Goal: Transaction & Acquisition: Book appointment/travel/reservation

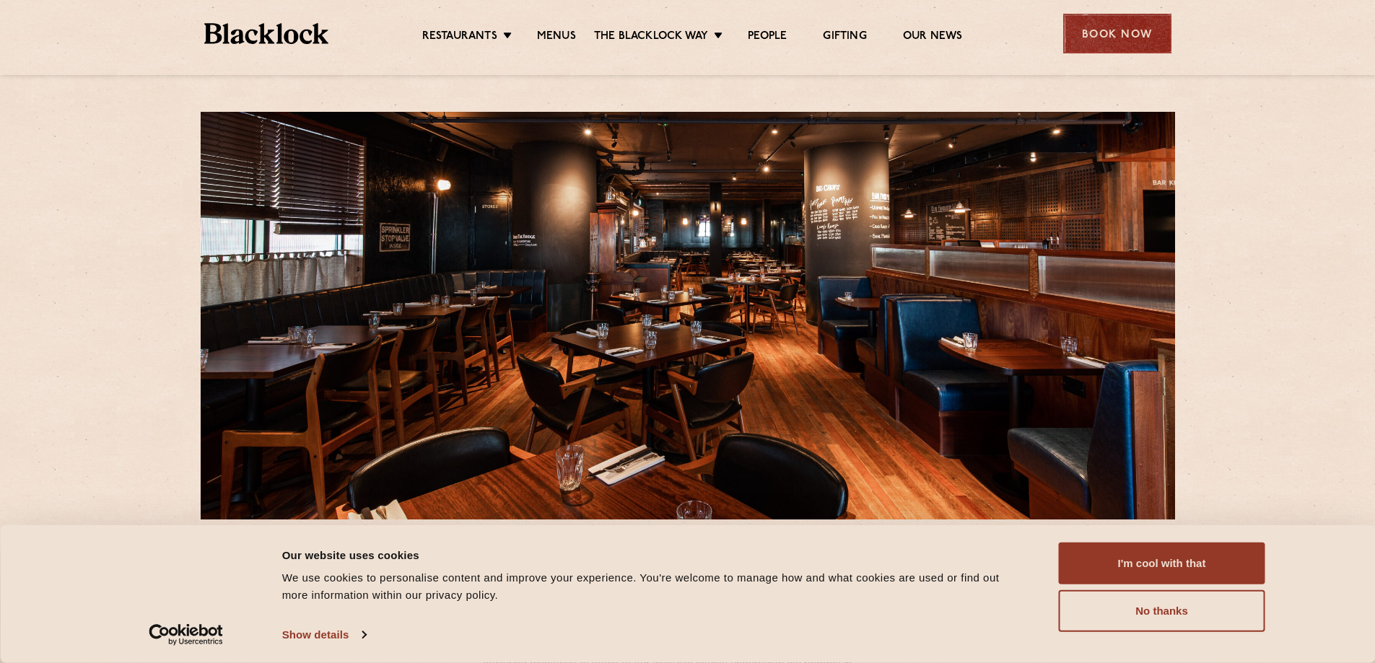
click at [1092, 44] on div "Book Now" at bounding box center [1117, 34] width 108 height 40
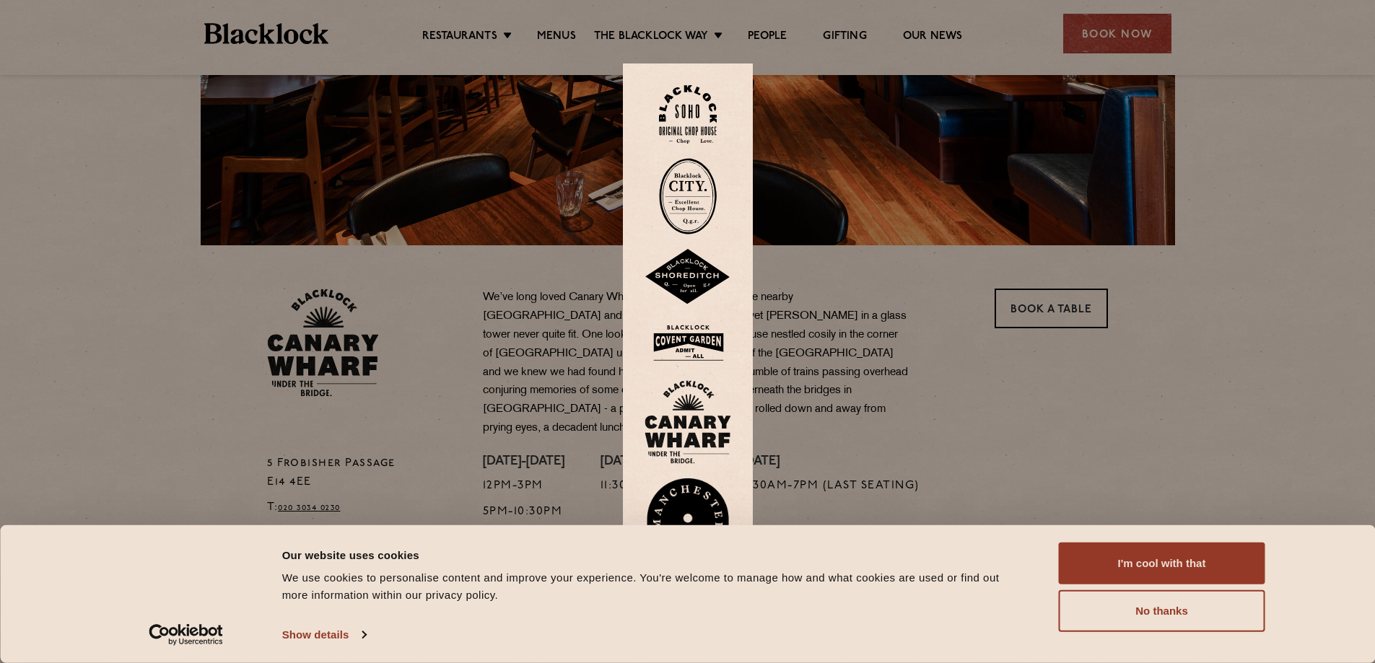
scroll to position [361, 0]
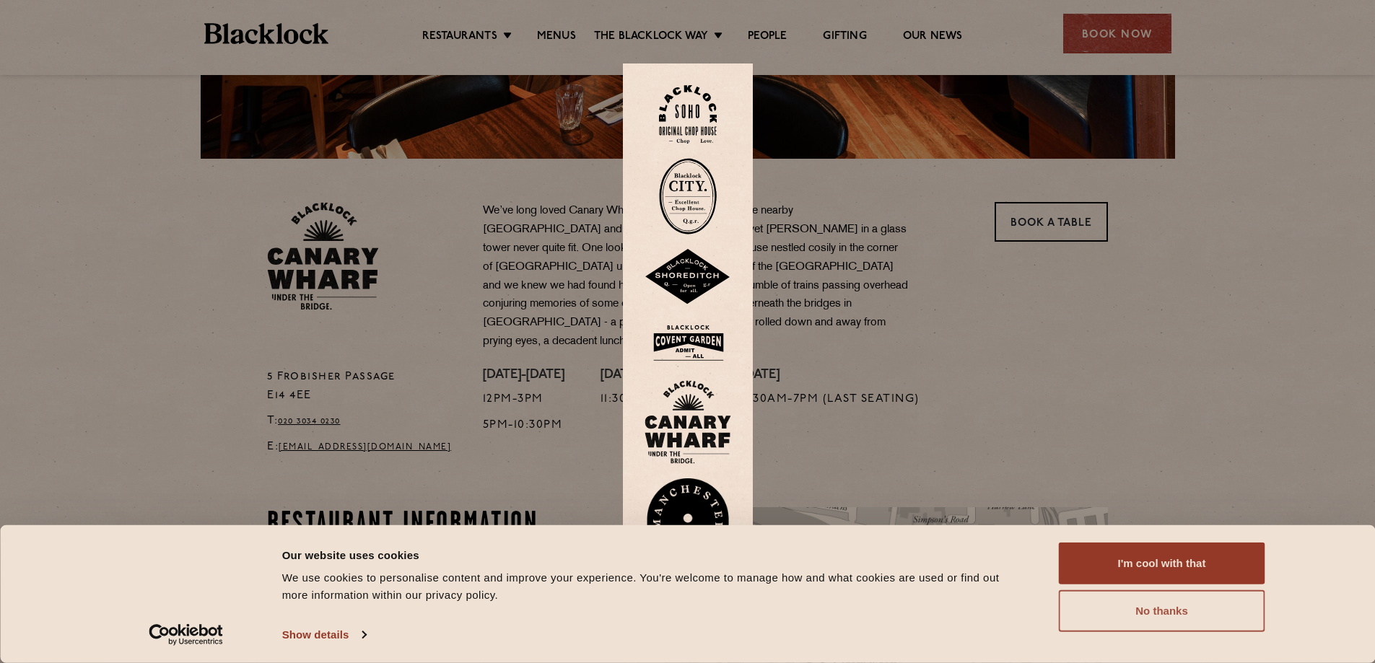
click at [1195, 611] on button "No thanks" at bounding box center [1162, 611] width 206 height 42
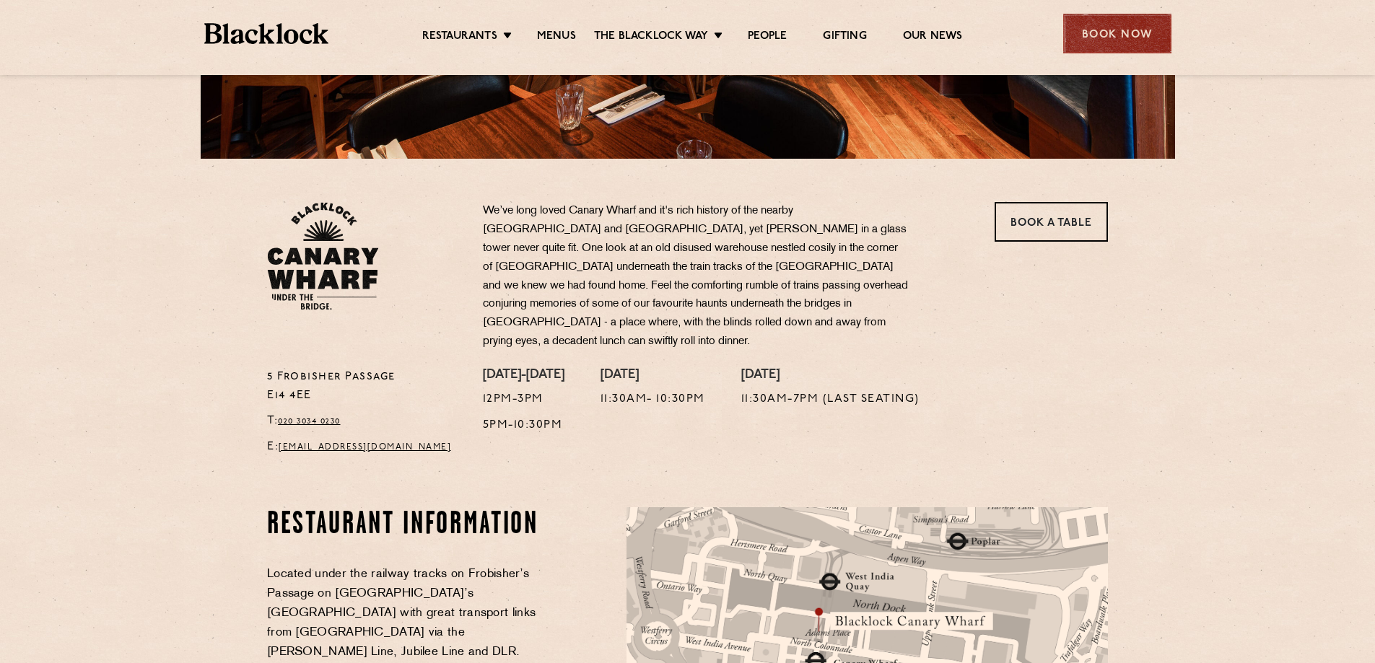
click at [1111, 28] on div "Book Now" at bounding box center [1117, 34] width 108 height 40
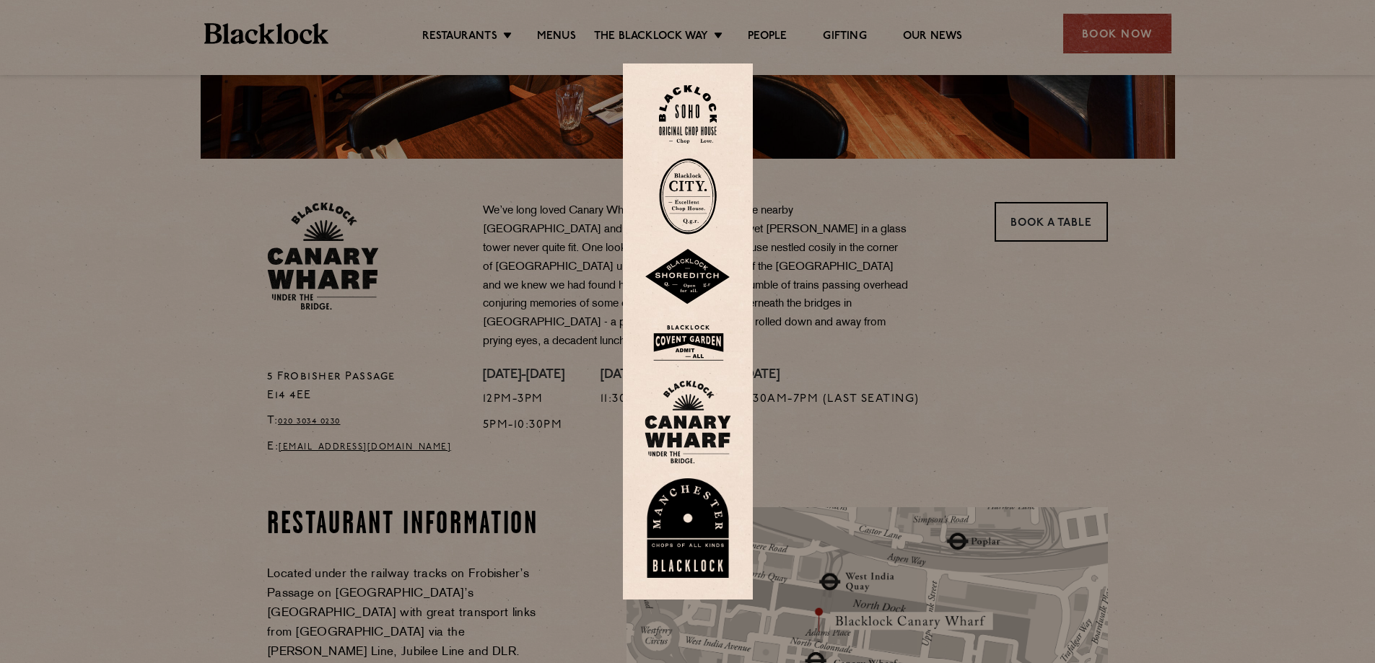
click at [721, 424] on img at bounding box center [688, 422] width 87 height 84
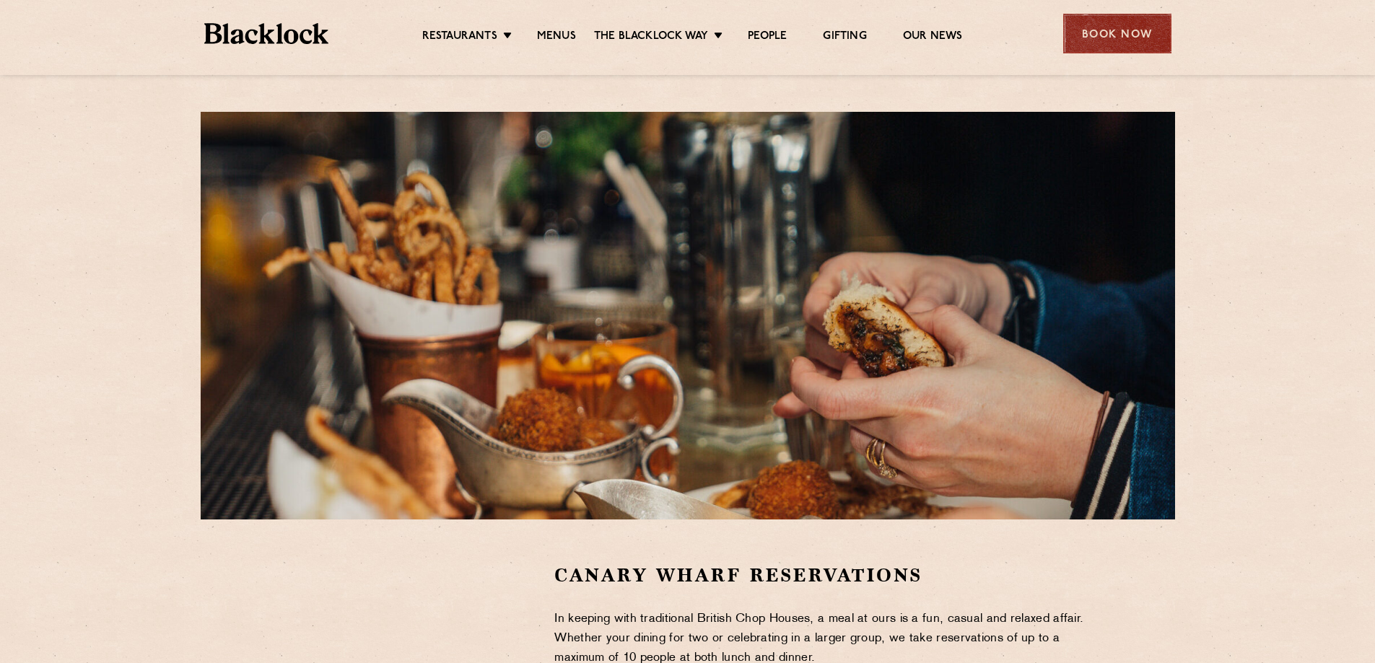
click at [1155, 38] on div "Book Now" at bounding box center [1117, 34] width 108 height 40
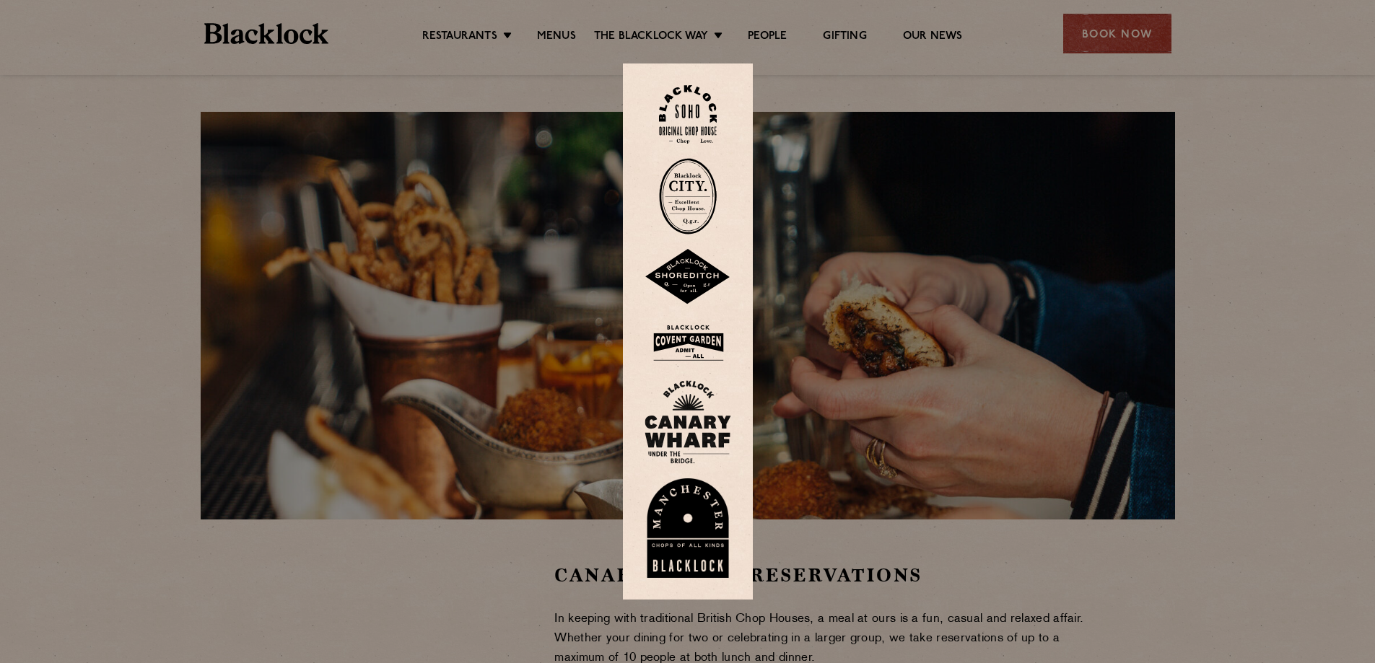
click at [1060, 327] on div at bounding box center [687, 331] width 1375 height 663
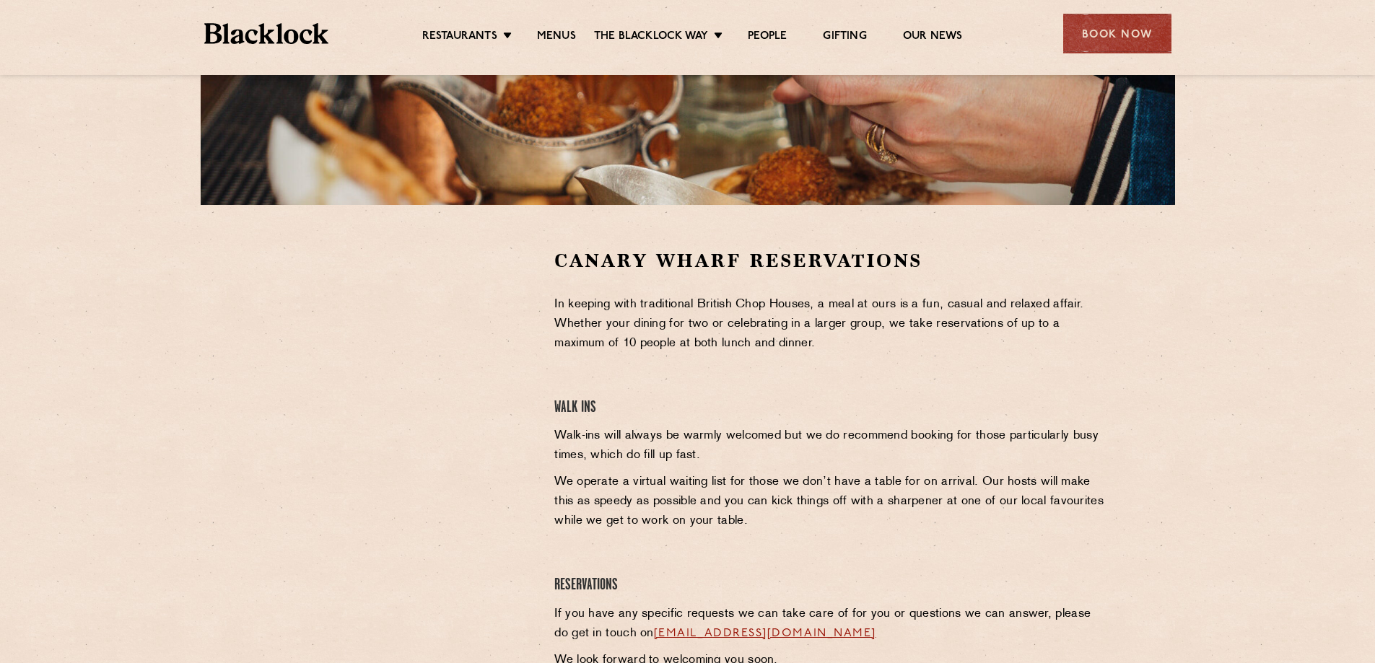
scroll to position [361, 0]
